Goal: Transaction & Acquisition: Download file/media

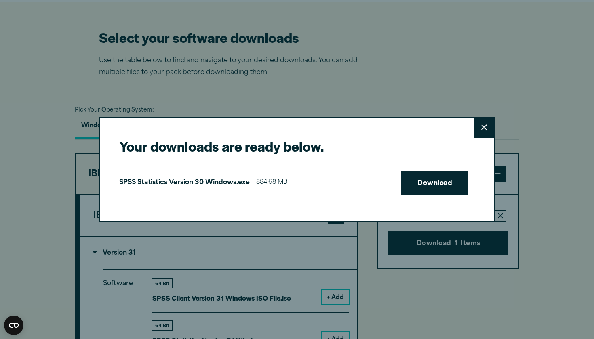
click at [172, 0] on div "Your downloads are ready below. Close SPSS Statistics Version 30 Windows.exe 88…" at bounding box center [297, 169] width 594 height 339
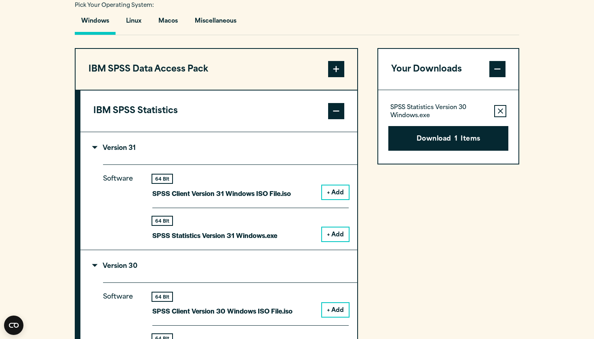
scroll to position [598, 0]
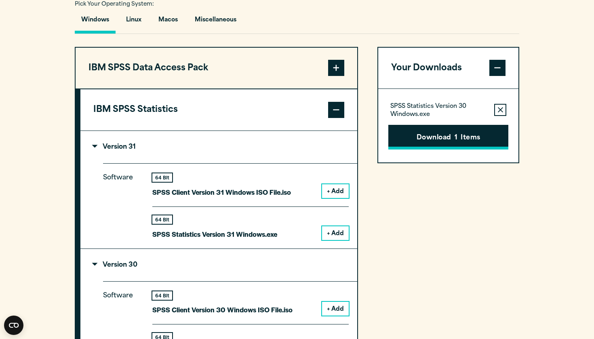
click at [242, 149] on button "Download 1 Items" at bounding box center [449, 137] width 120 height 25
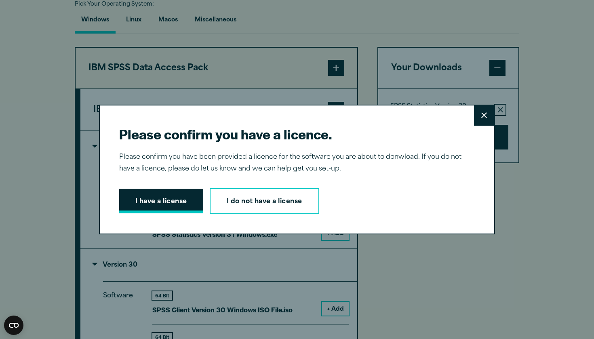
click at [156, 207] on button "I have a license" at bounding box center [161, 201] width 84 height 25
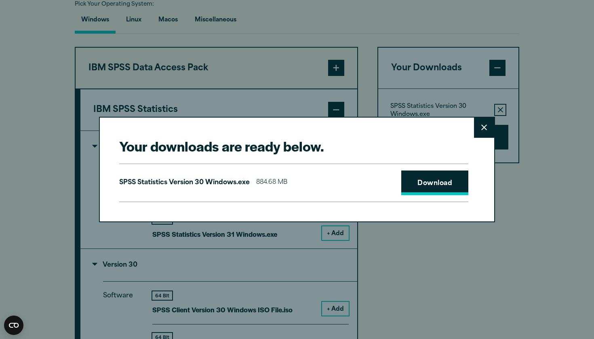
click at [242, 190] on link "Download" at bounding box center [435, 183] width 67 height 25
click at [242, 125] on icon at bounding box center [485, 128] width 6 height 6
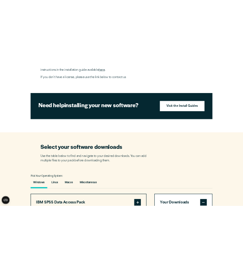
scroll to position [317, 0]
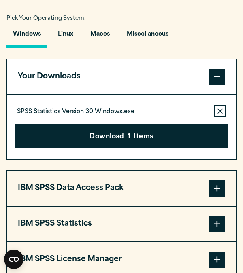
scroll to position [558, 0]
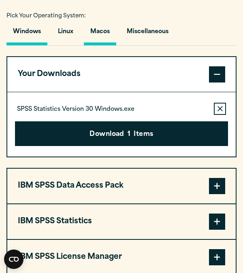
click at [99, 45] on button "Macos" at bounding box center [100, 33] width 32 height 23
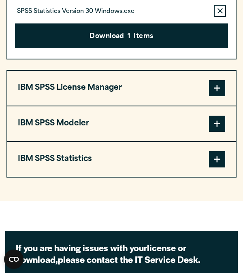
scroll to position [661, 0]
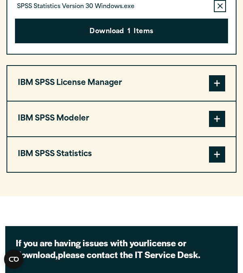
click at [216, 163] on span at bounding box center [217, 154] width 16 height 16
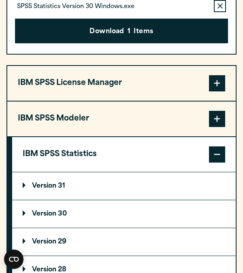
click at [57, 189] on p "Version 31" at bounding box center [44, 186] width 42 height 6
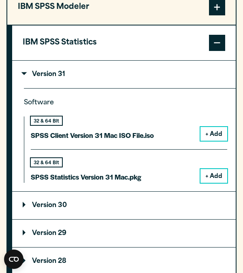
scroll to position [772, 0]
click at [211, 183] on button "+ Add" at bounding box center [213, 176] width 27 height 14
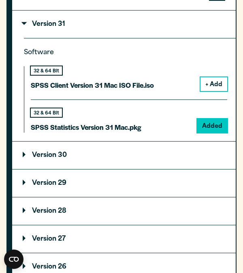
scroll to position [848, 0]
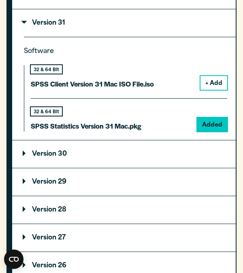
click at [93, 132] on p "SPSS Statistics Version 31 Mac.pkg" at bounding box center [86, 126] width 110 height 12
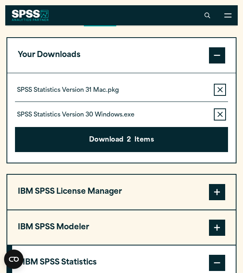
scroll to position [576, 0]
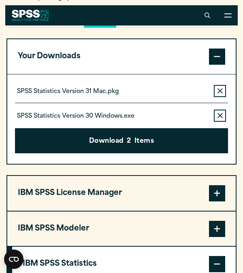
click at [218, 118] on icon "button" at bounding box center [219, 115] width 5 height 5
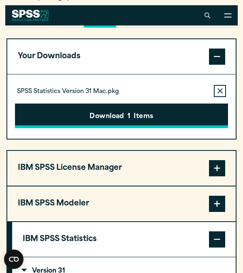
click at [163, 123] on button "Download 1 Items" at bounding box center [121, 116] width 213 height 25
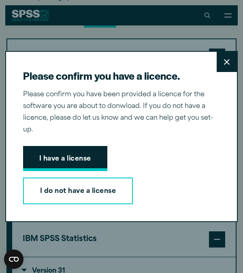
click at [76, 154] on button "I have a license" at bounding box center [65, 158] width 84 height 25
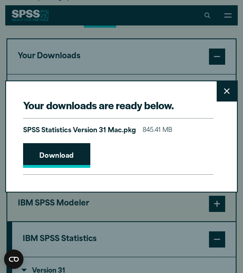
click at [76, 154] on link "Download" at bounding box center [56, 155] width 67 height 25
